Goal: Ask a question: Seek information or help from site administrators or community

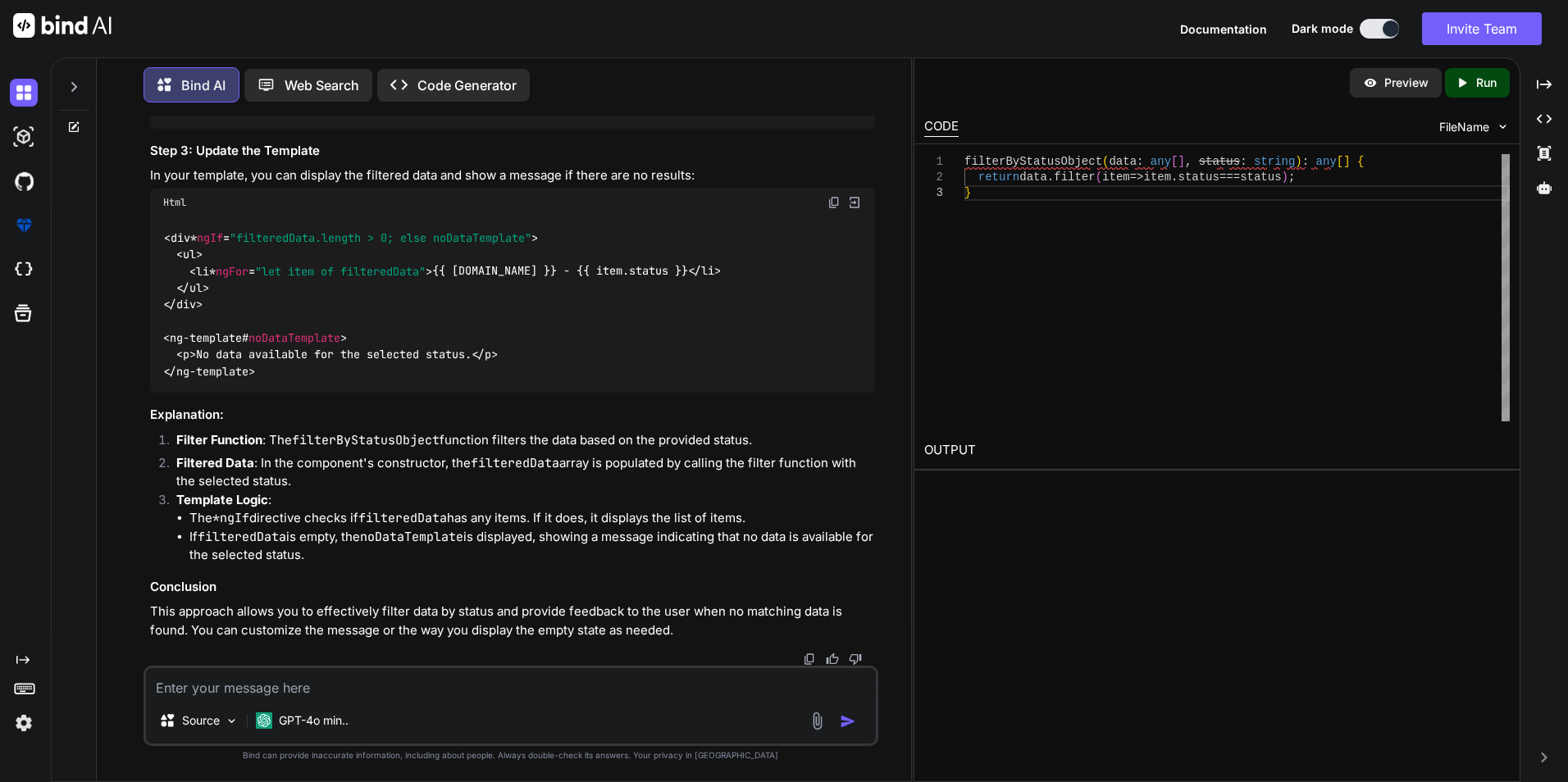
scroll to position [8060, 0]
click at [420, 698] on div "Source GPT-4o min.." at bounding box center [511, 706] width 735 height 80
click at [401, 693] on textarea at bounding box center [511, 683] width 730 height 30
paste textarea "filterByStatus(event, status) { this.filterStatusValue = event.value; this.getr…"
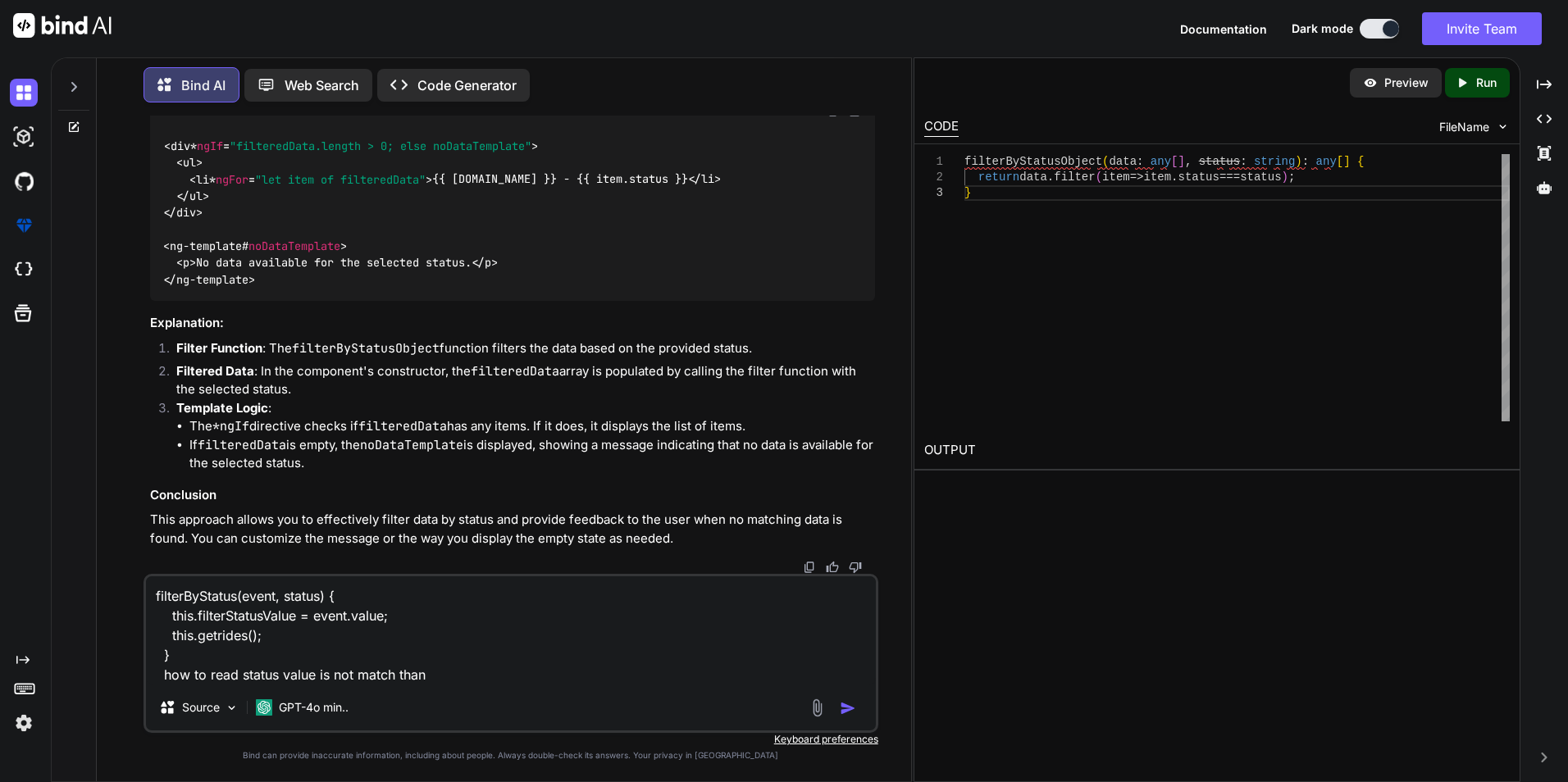
drag, startPoint x: 240, startPoint y: 675, endPoint x: 159, endPoint y: 673, distance: 81.0
click at [159, 673] on textarea "filterByStatus(event, status) { this.filterStatusValue = event.value; this.getr…" at bounding box center [511, 630] width 730 height 108
click at [367, 679] on textarea "filterByStatus(event, status) { this.filterStatusValue = event.value; this.getr…" at bounding box center [511, 630] width 730 height 108
type textarea "filterByStatus(event, status) { this.filterStatusValue = event.value; this.getr…"
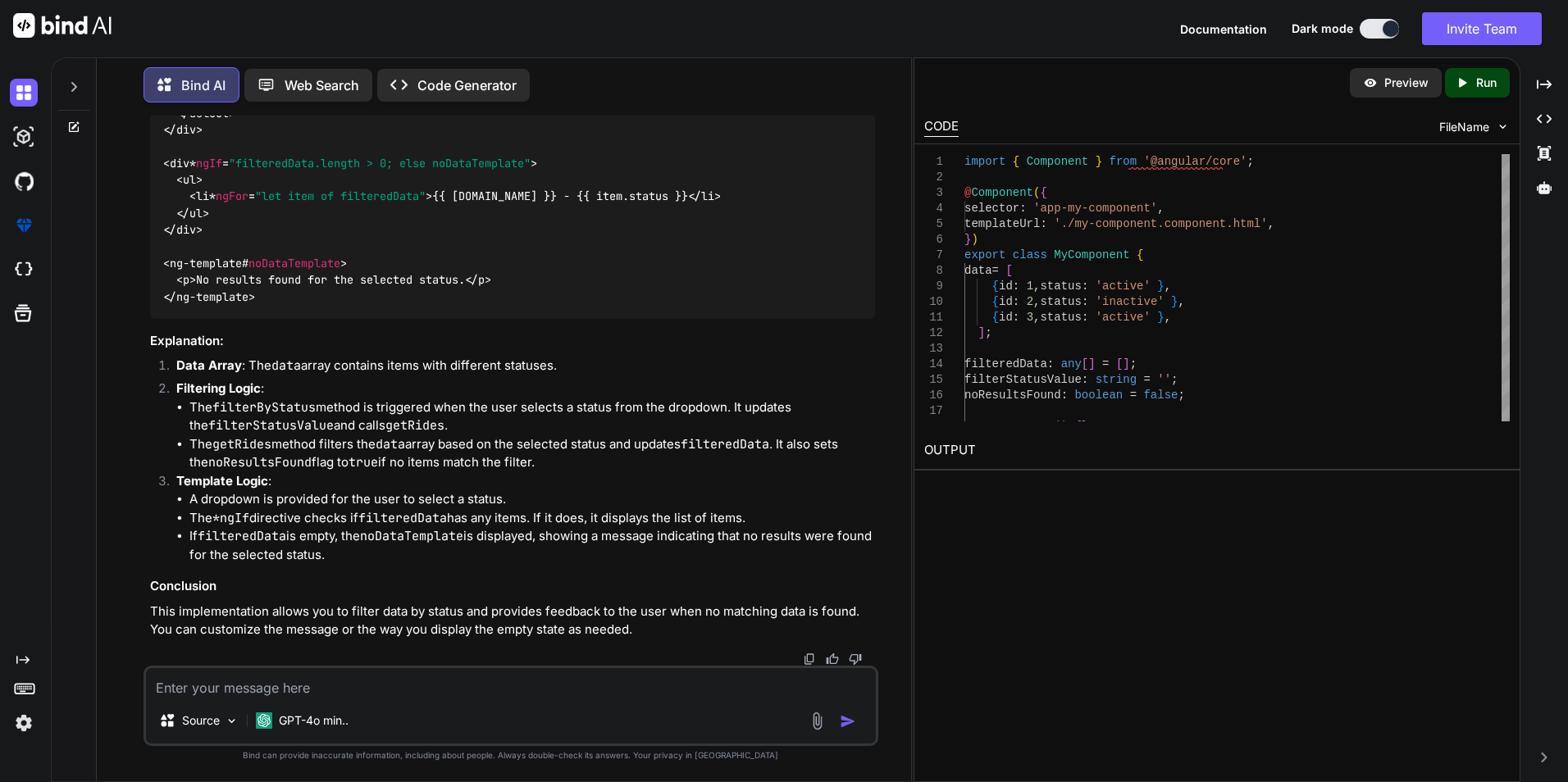
scroll to position [9753, 0]
drag, startPoint x: 176, startPoint y: 248, endPoint x: 218, endPoint y: 291, distance: 60.1
copy code "getRides ( ) { this . filteredData = this . data . filter ( item => item. statu…"
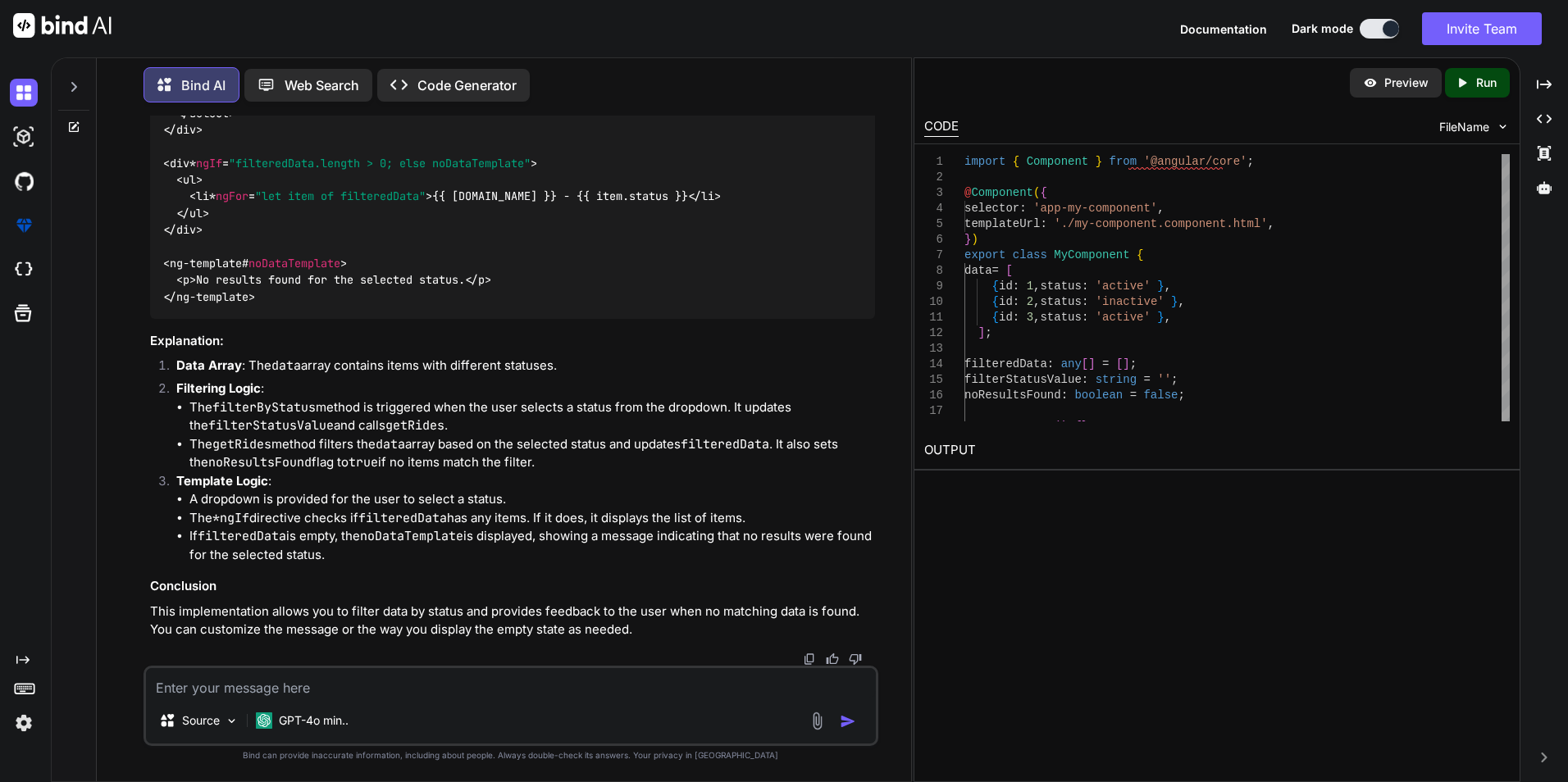
scroll to position [9671, 0]
drag, startPoint x: 177, startPoint y: 244, endPoint x: 217, endPoint y: 397, distance: 158.1
copy code "filterByStatus ( event : any , status : string ) { this . filterStatusValue = e…"
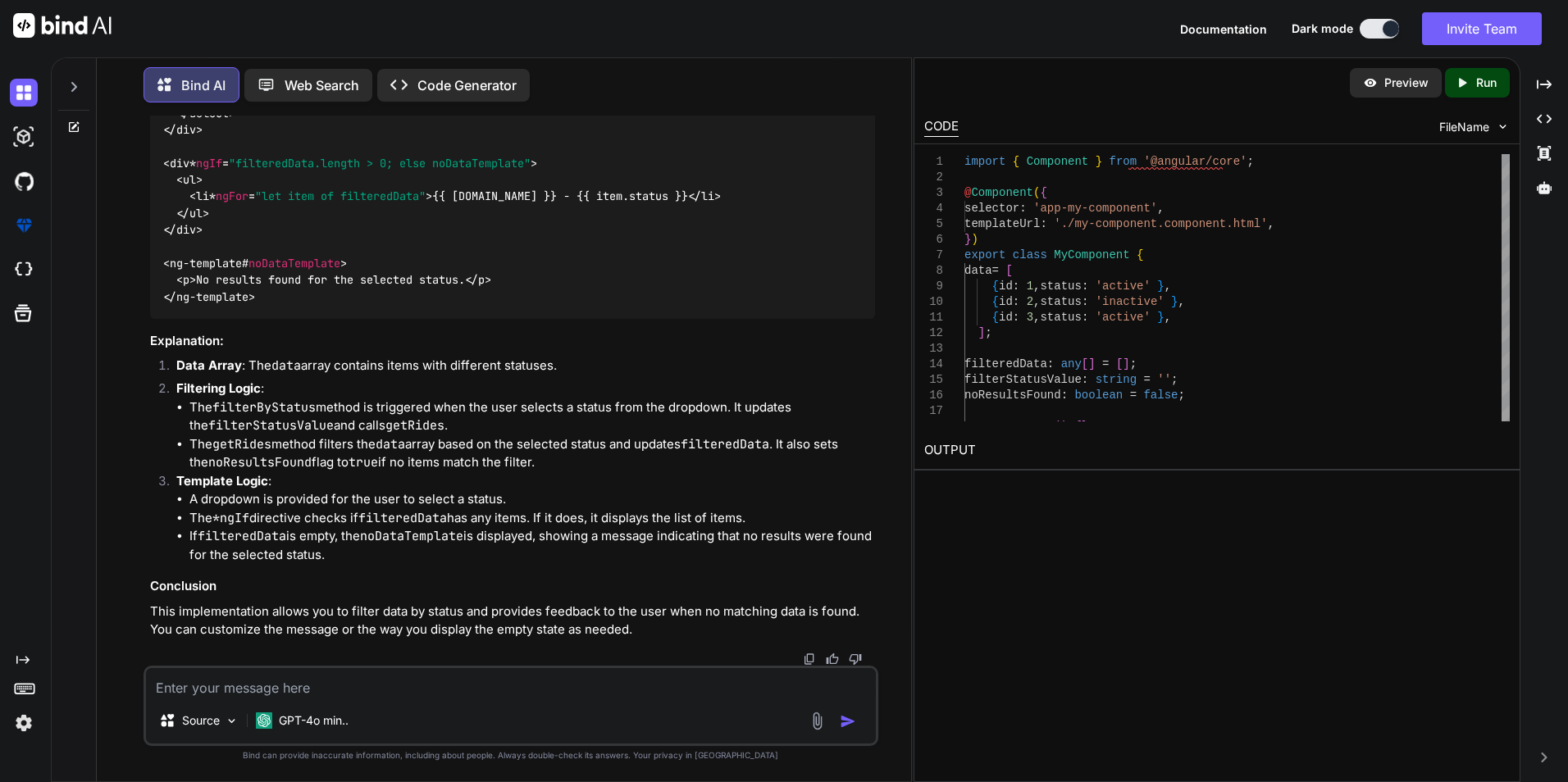
click at [319, 688] on textarea at bounding box center [511, 683] width 730 height 30
paste textarea "import { Component, OnInit, Input, ViewChild, ElementRef } from "@angular/core"…"
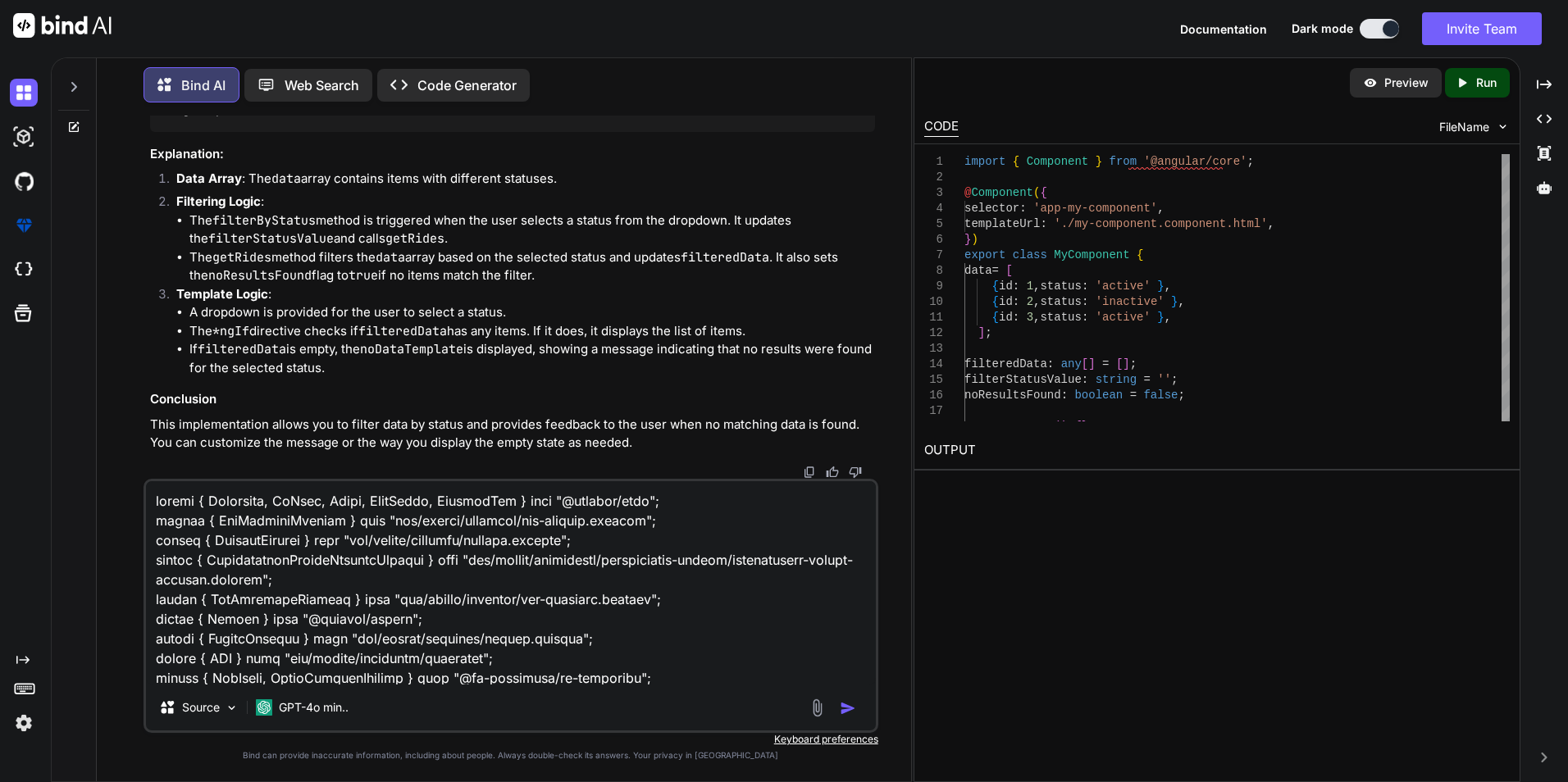
scroll to position [7457, 0]
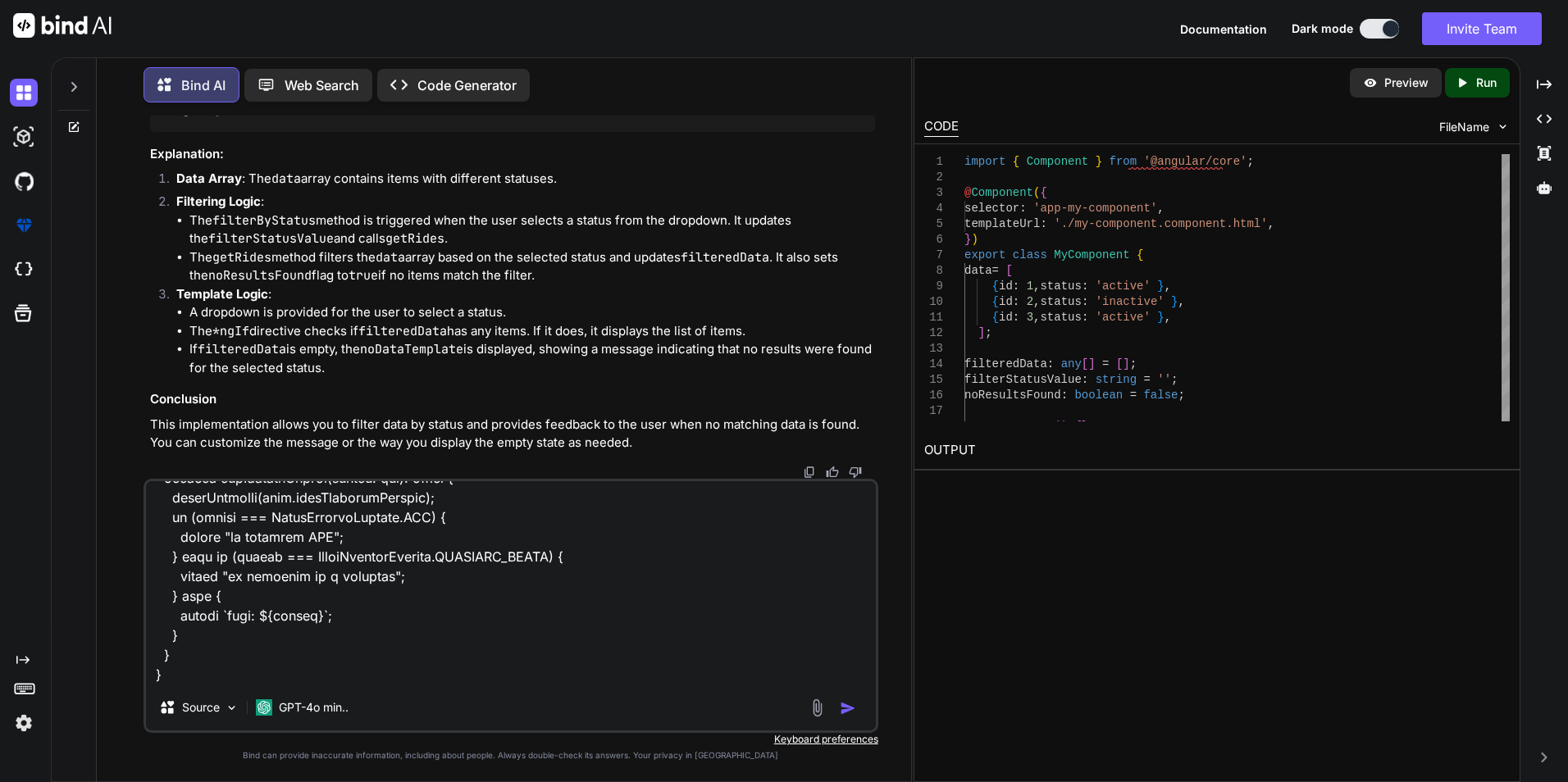
drag, startPoint x: 630, startPoint y: 329, endPoint x: 319, endPoint y: 351, distance: 311.8
copy p "status value is not match than get result not found using this code"
click at [218, 667] on textarea at bounding box center [511, 583] width 730 height 204
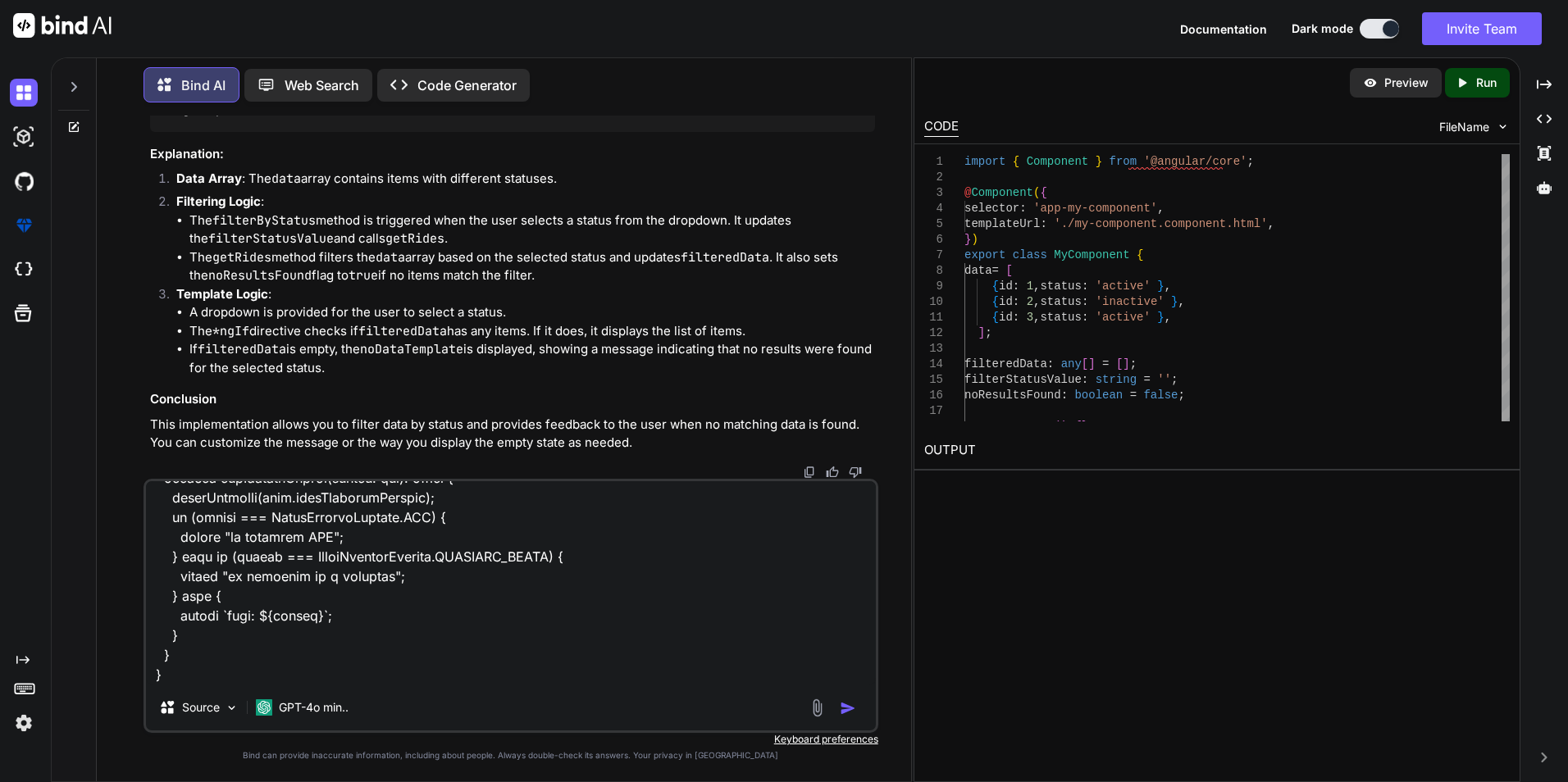
paste textarea "status value is not match than get result not found using this code"
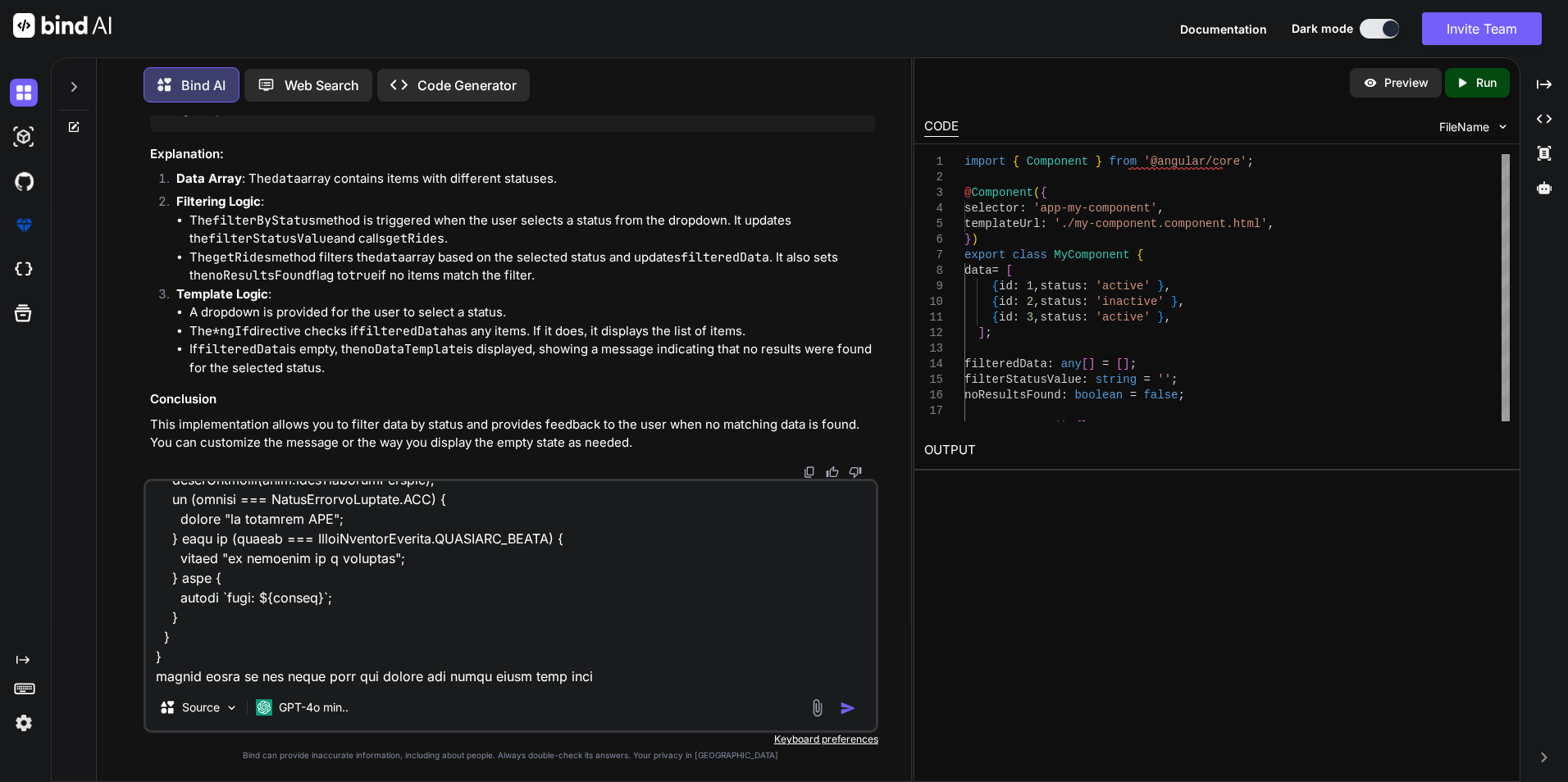
click at [314, 675] on textarea at bounding box center [511, 583] width 730 height 204
type textarea "import { Component, OnInit, Input, ViewChild, ElementRef } from "@angular/core"…"
click at [842, 708] on img "button" at bounding box center [848, 708] width 16 height 16
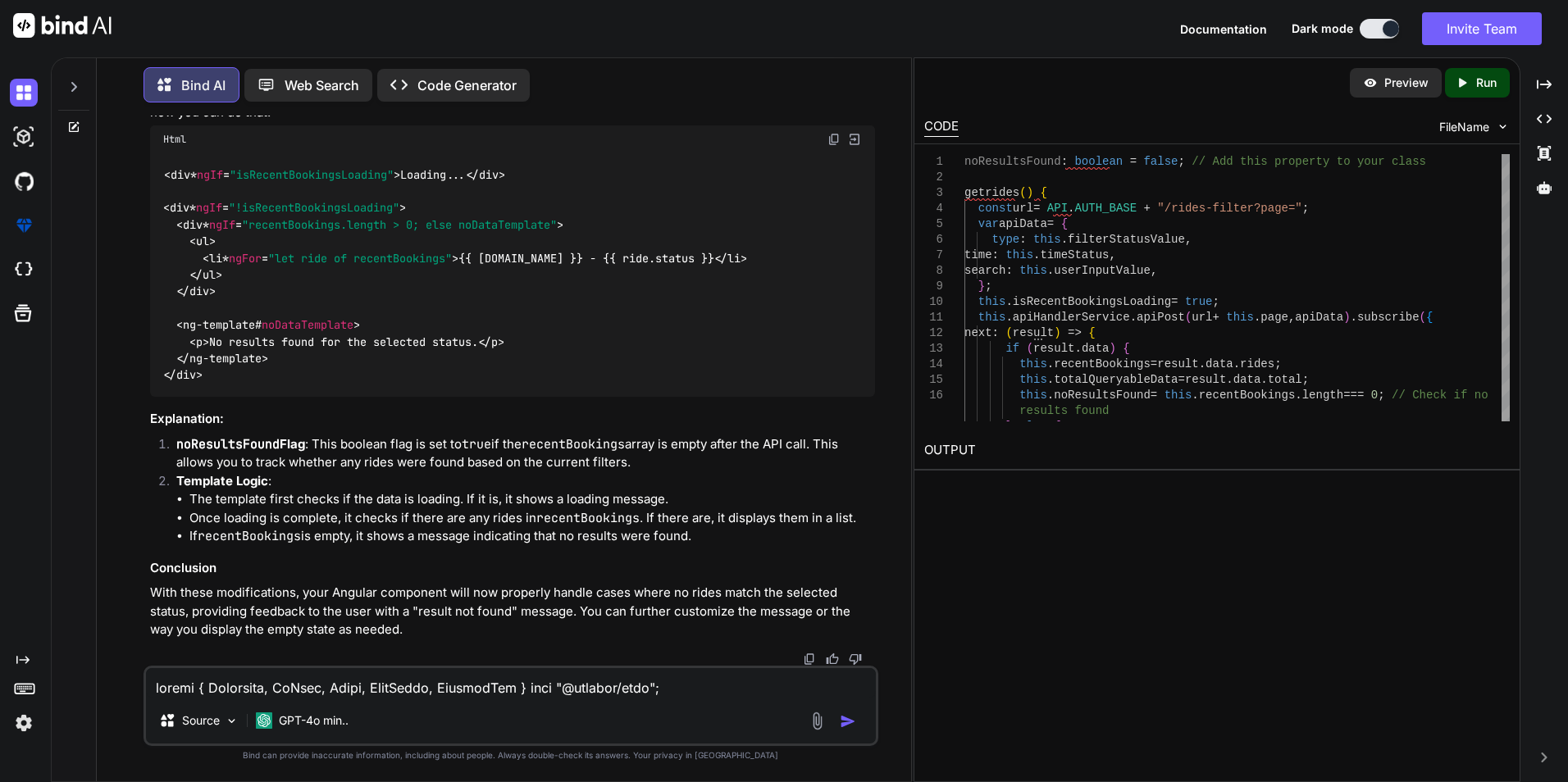
scroll to position [12383, 0]
click at [274, 689] on textarea at bounding box center [511, 683] width 730 height 30
type textarea "w"
type textarea "afjust this function in given code"
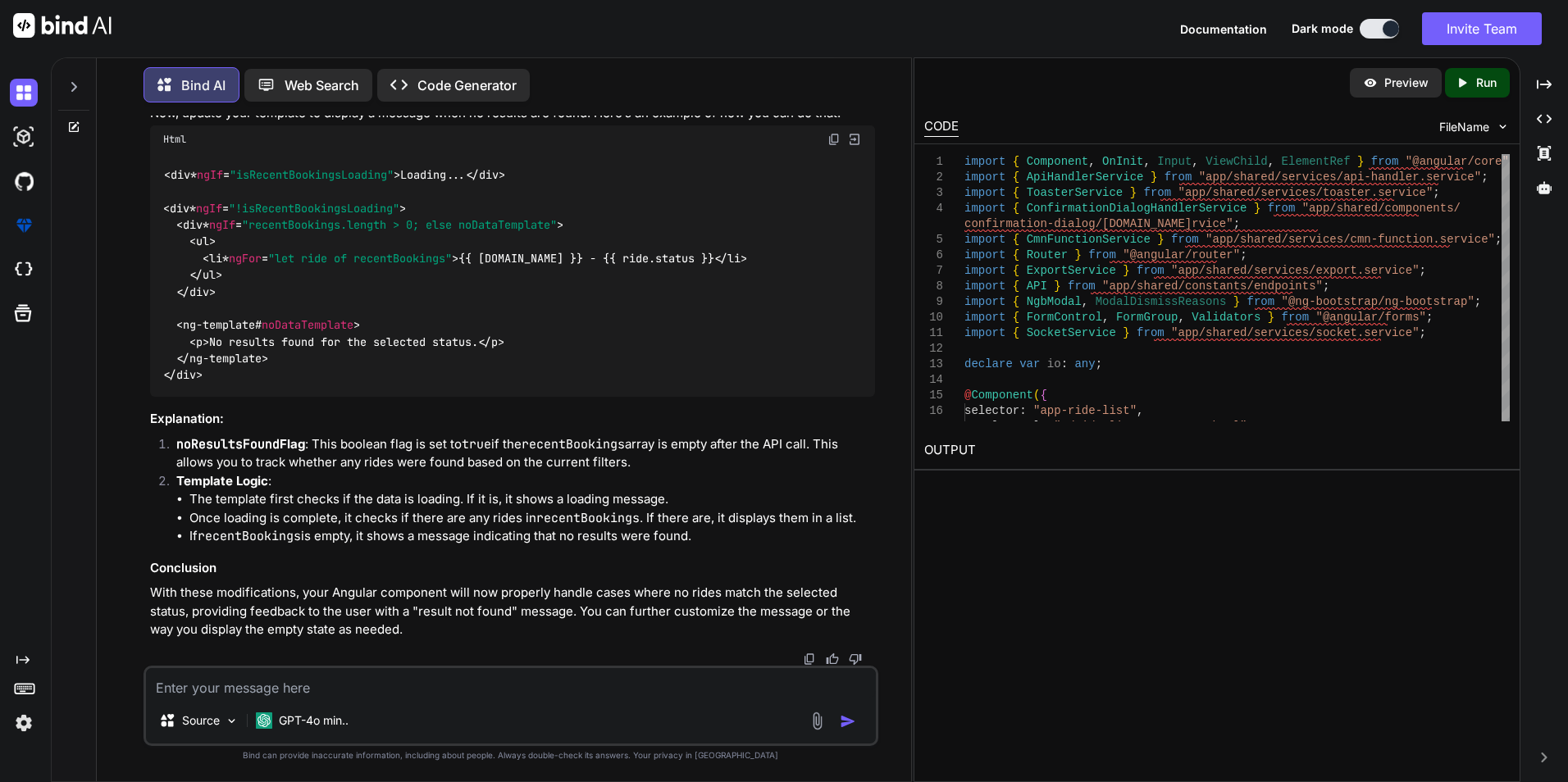
scroll to position [13664, 0]
